Goal: Find contact information

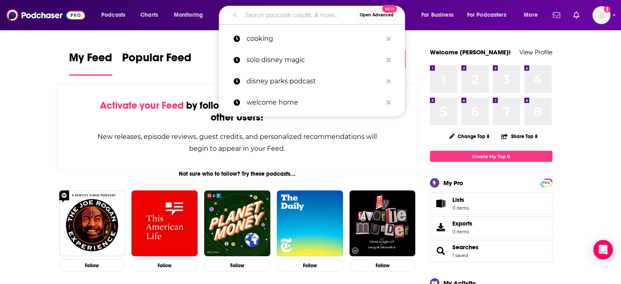
click at [317, 16] on input "Search podcasts, credits, & more..." at bounding box center [298, 15] width 115 height 13
paste input "The Plus Sidez"
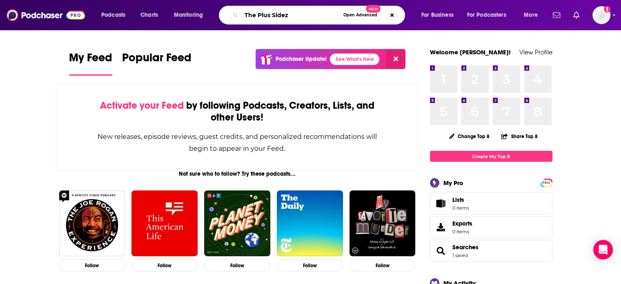
type input "The Plus Sidez"
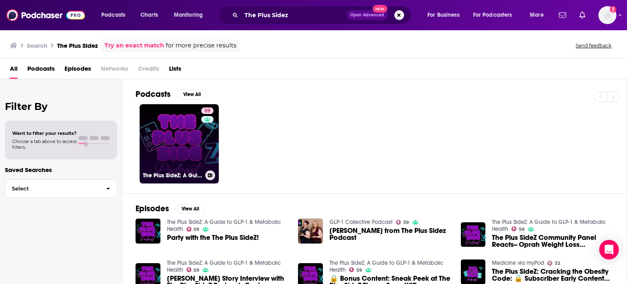
click at [168, 136] on link "59 The Plus SideZ: A Guide to GLP-1 & Metabolic Health" at bounding box center [179, 143] width 79 height 79
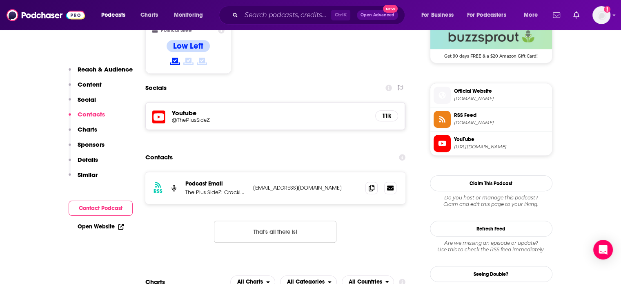
scroll to position [632, 0]
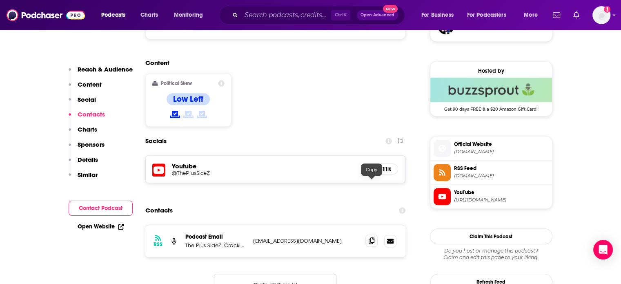
click at [372, 237] on icon at bounding box center [372, 240] width 6 height 7
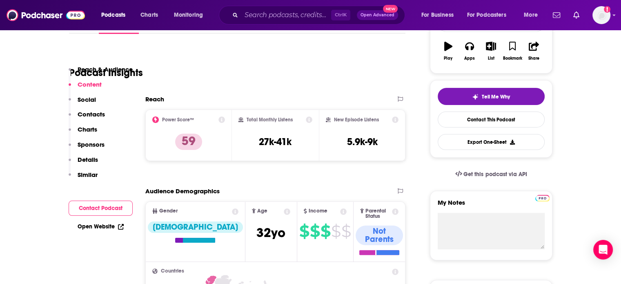
scroll to position [0, 0]
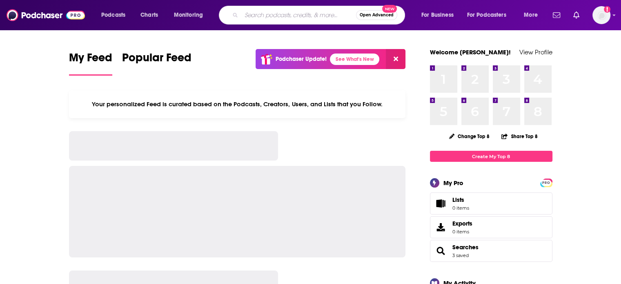
click at [243, 14] on input "Search podcasts, credits, & more..." at bounding box center [298, 15] width 115 height 13
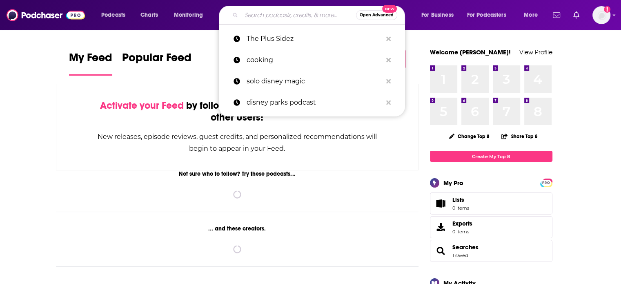
paste input "The Dose of It"
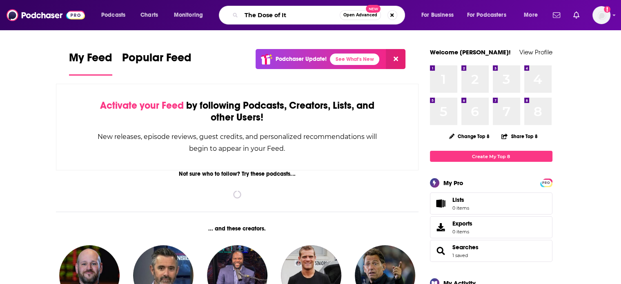
type input "The Dose of It"
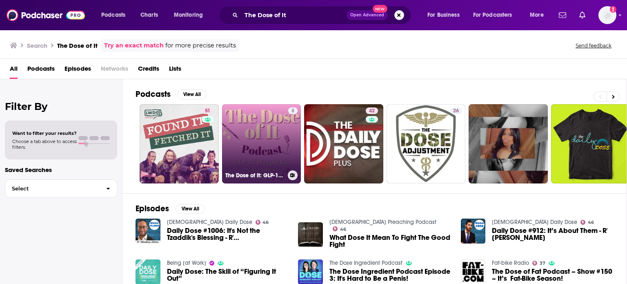
click at [282, 129] on link "8 The Dose of It: GLP-1s, Weight Loss & Wellness" at bounding box center [261, 143] width 79 height 79
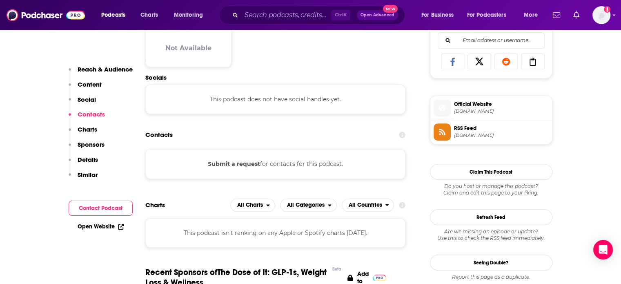
scroll to position [554, 0]
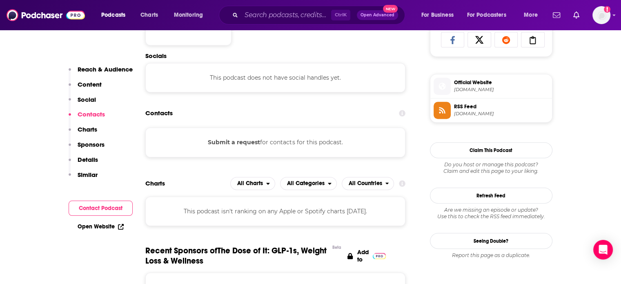
click at [252, 142] on button "Submit a request" at bounding box center [234, 142] width 52 height 9
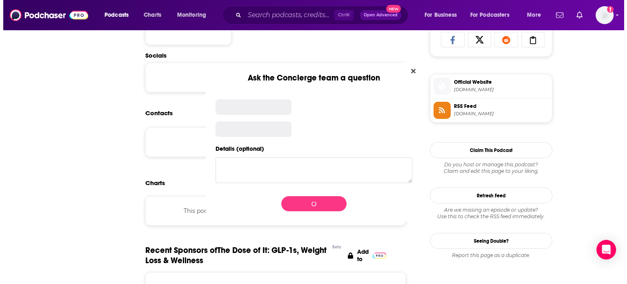
scroll to position [0, 0]
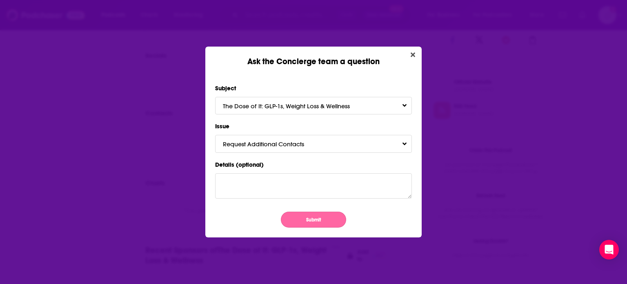
click at [314, 219] on button "Submit" at bounding box center [313, 220] width 65 height 16
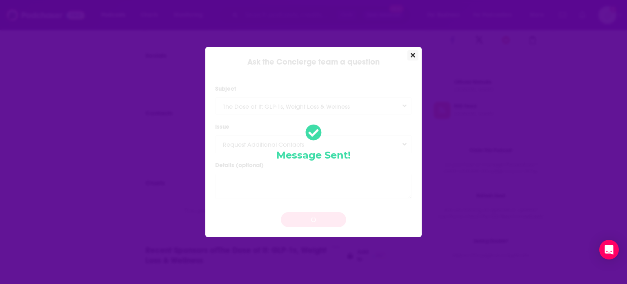
click at [414, 55] on icon "Close" at bounding box center [413, 55] width 4 height 4
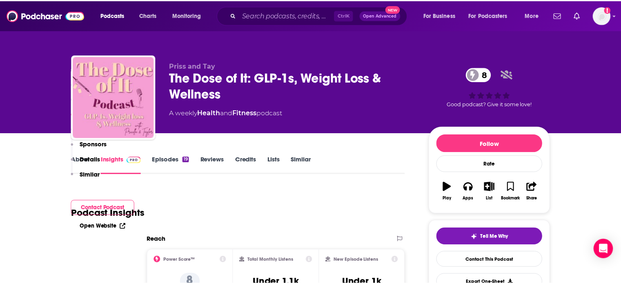
scroll to position [554, 0]
